Goal: Check status: Check status

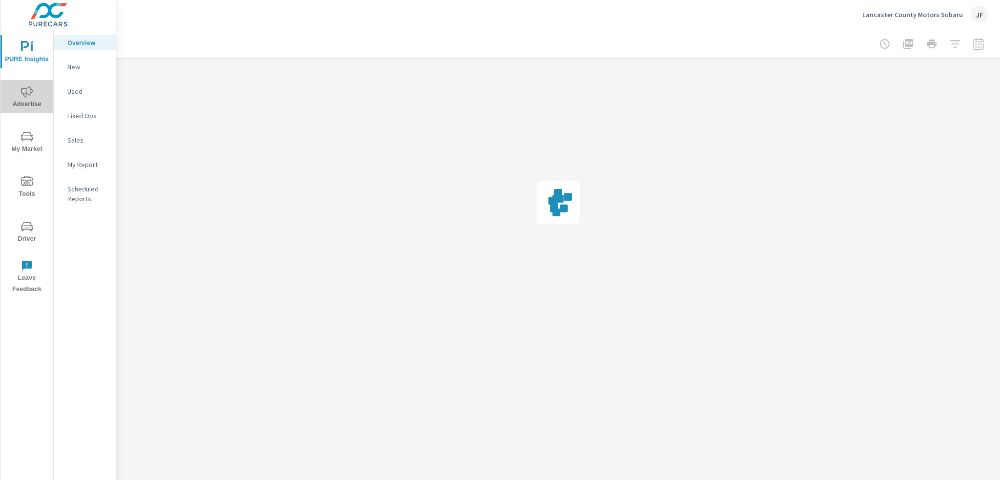
click at [29, 94] on icon "nav menu" at bounding box center [27, 91] width 12 height 11
click at [80, 67] on p "Search" at bounding box center [87, 67] width 41 height 10
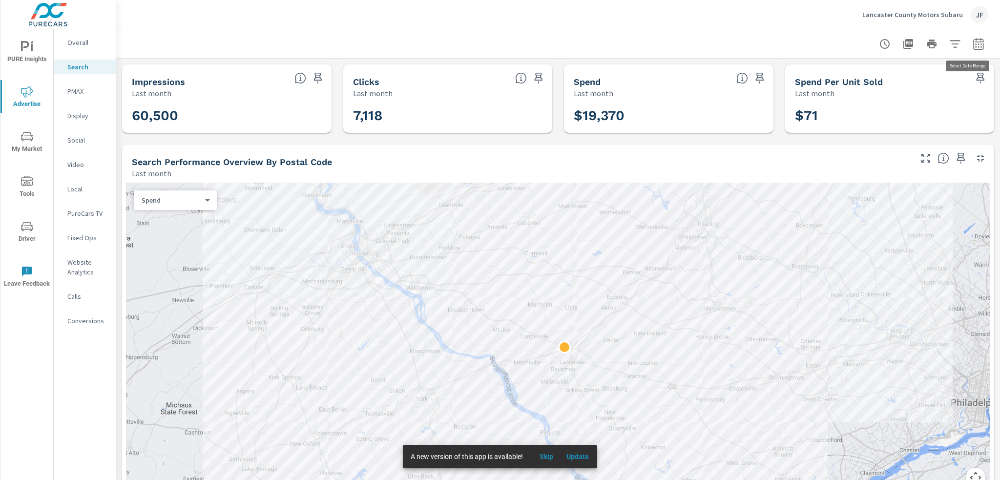
click at [973, 43] on icon "button" at bounding box center [978, 44] width 12 height 12
select select "Last month"
click at [972, 44] on icon "button" at bounding box center [978, 44] width 12 height 12
click at [83, 44] on p "Overall" at bounding box center [87, 43] width 41 height 10
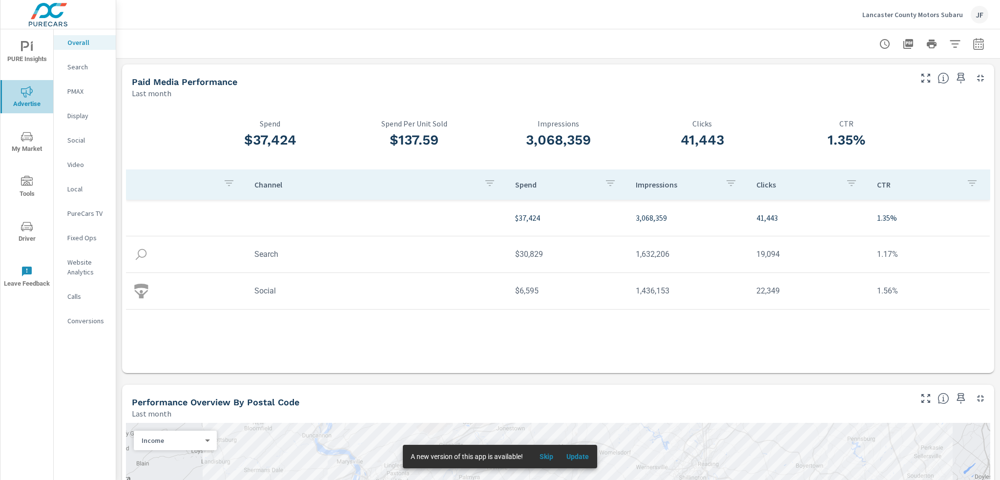
click at [32, 95] on icon "nav menu" at bounding box center [27, 92] width 12 height 12
click at [79, 92] on p "PMAX" at bounding box center [87, 91] width 41 height 10
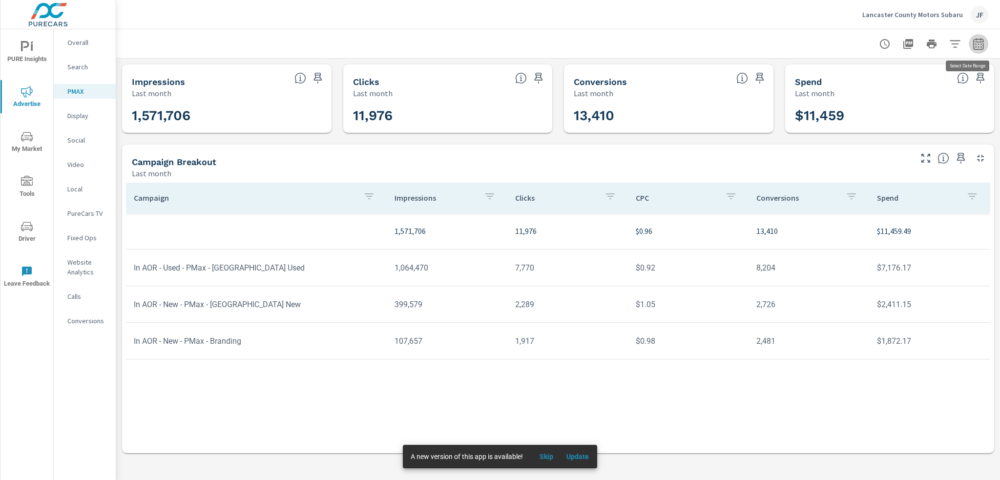
click at [979, 42] on icon "button" at bounding box center [978, 44] width 12 height 12
select select "Last month"
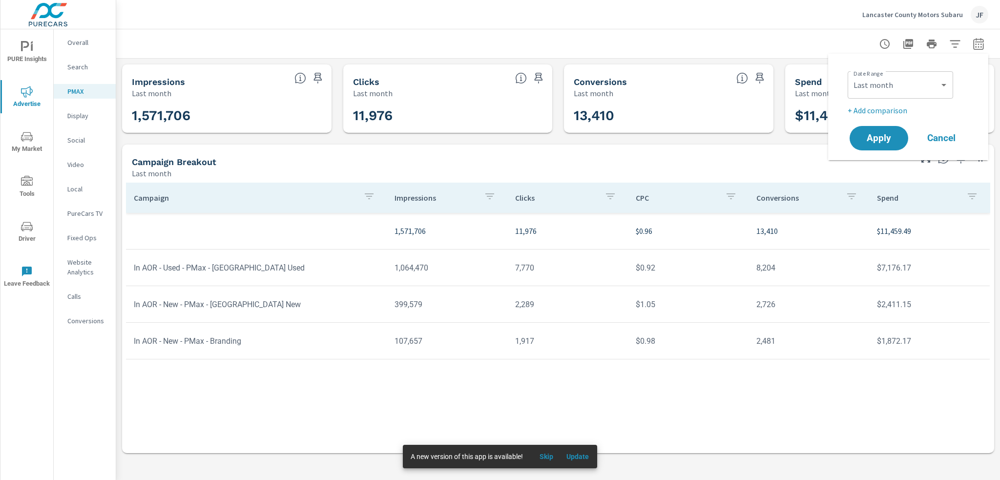
click at [807, 140] on div "Impressions Last month 1,571,706 Clicks Last month 11,976 Conversions Last mont…" at bounding box center [558, 259] width 884 height 400
click at [978, 43] on icon "button" at bounding box center [978, 45] width 6 height 4
click at [907, 83] on select "Custom [DATE] Last week Last 7 days Last 14 days Last 30 days Last 45 days Last…" at bounding box center [900, 85] width 98 height 20
click at [851, 75] on select "Custom [DATE] Last week Last 7 days Last 14 days Last 30 days Last 45 days Last…" at bounding box center [900, 85] width 98 height 20
select select "Month to date"
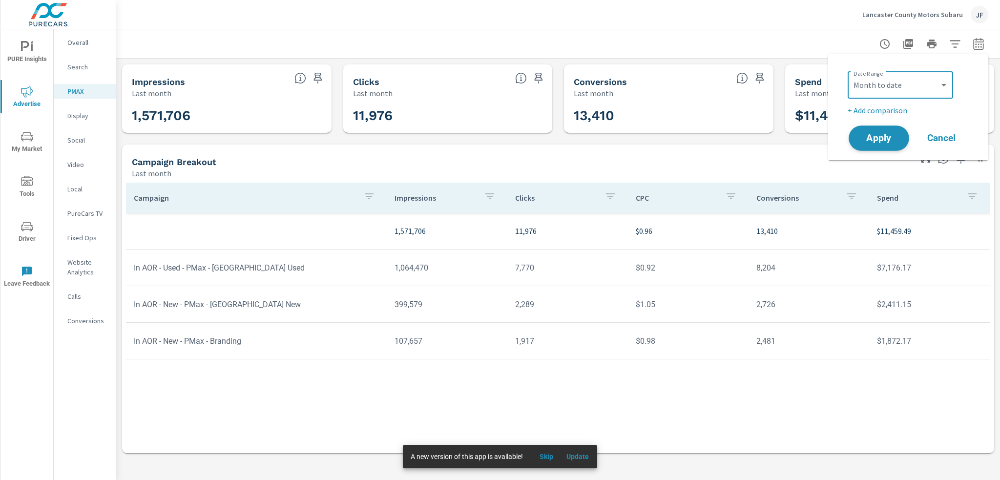
click at [887, 145] on button "Apply" at bounding box center [878, 137] width 61 height 25
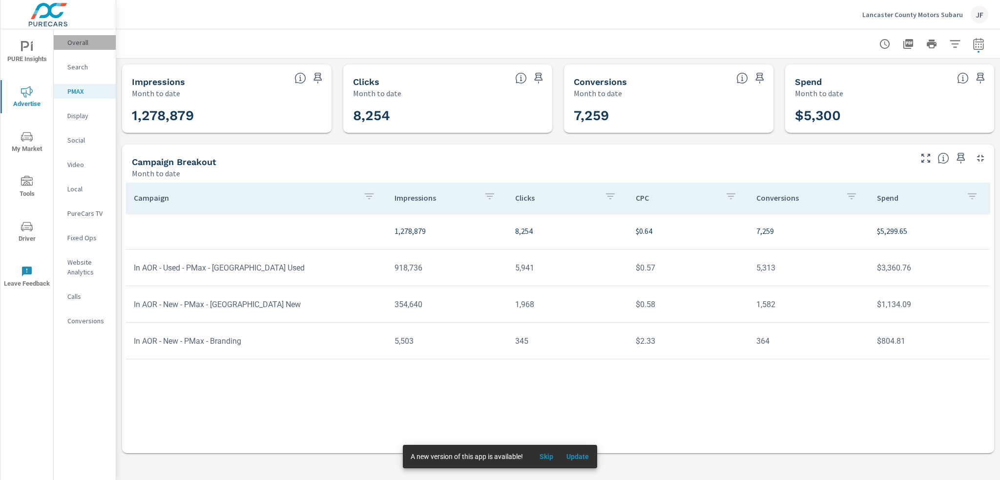
click at [80, 41] on p "Overall" at bounding box center [87, 43] width 41 height 10
